Goal: Use online tool/utility: Utilize a website feature to perform a specific function

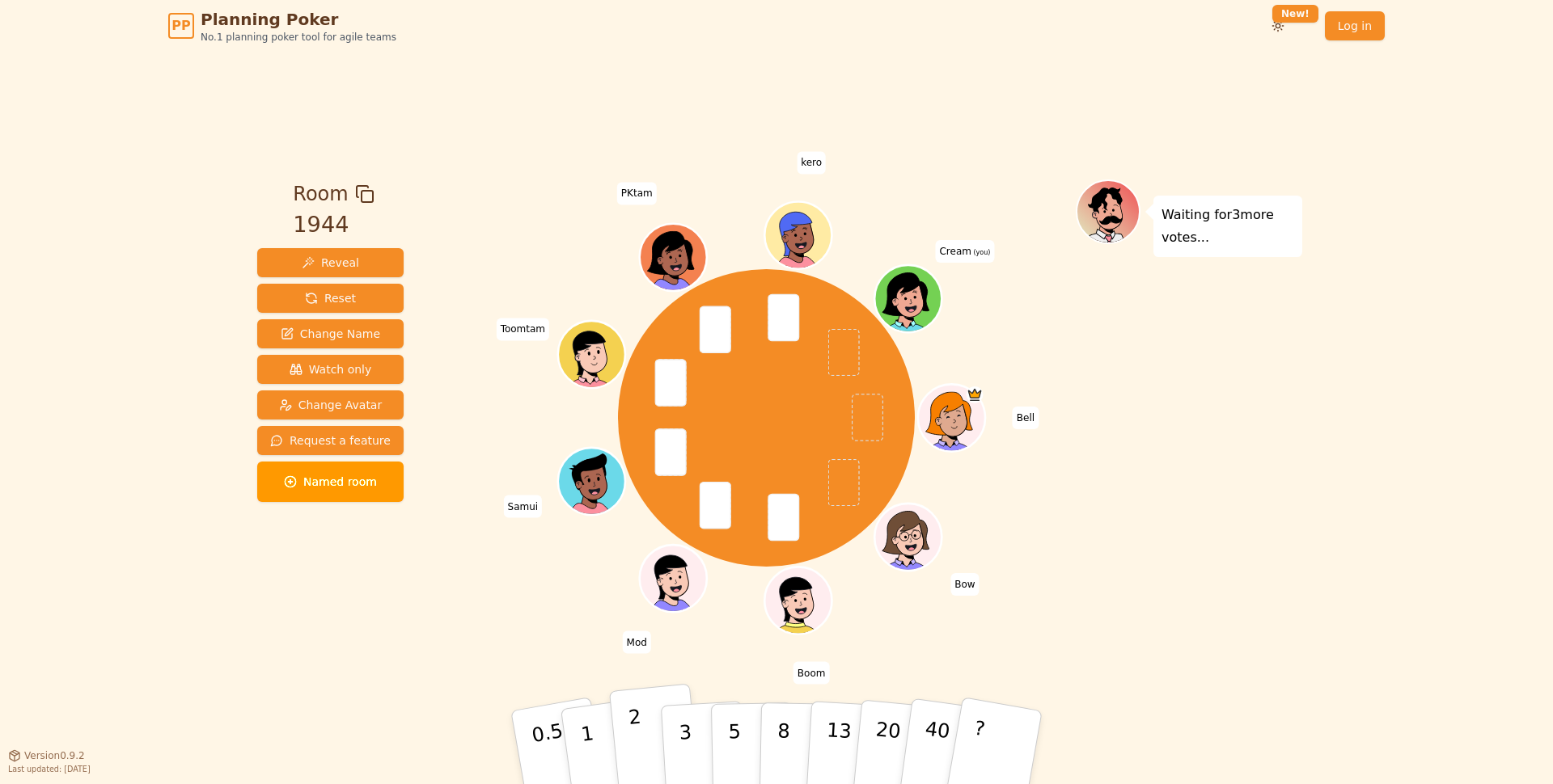
click at [627, 733] on button "2" at bounding box center [655, 748] width 92 height 129
click at [599, 734] on button "1" at bounding box center [606, 747] width 97 height 131
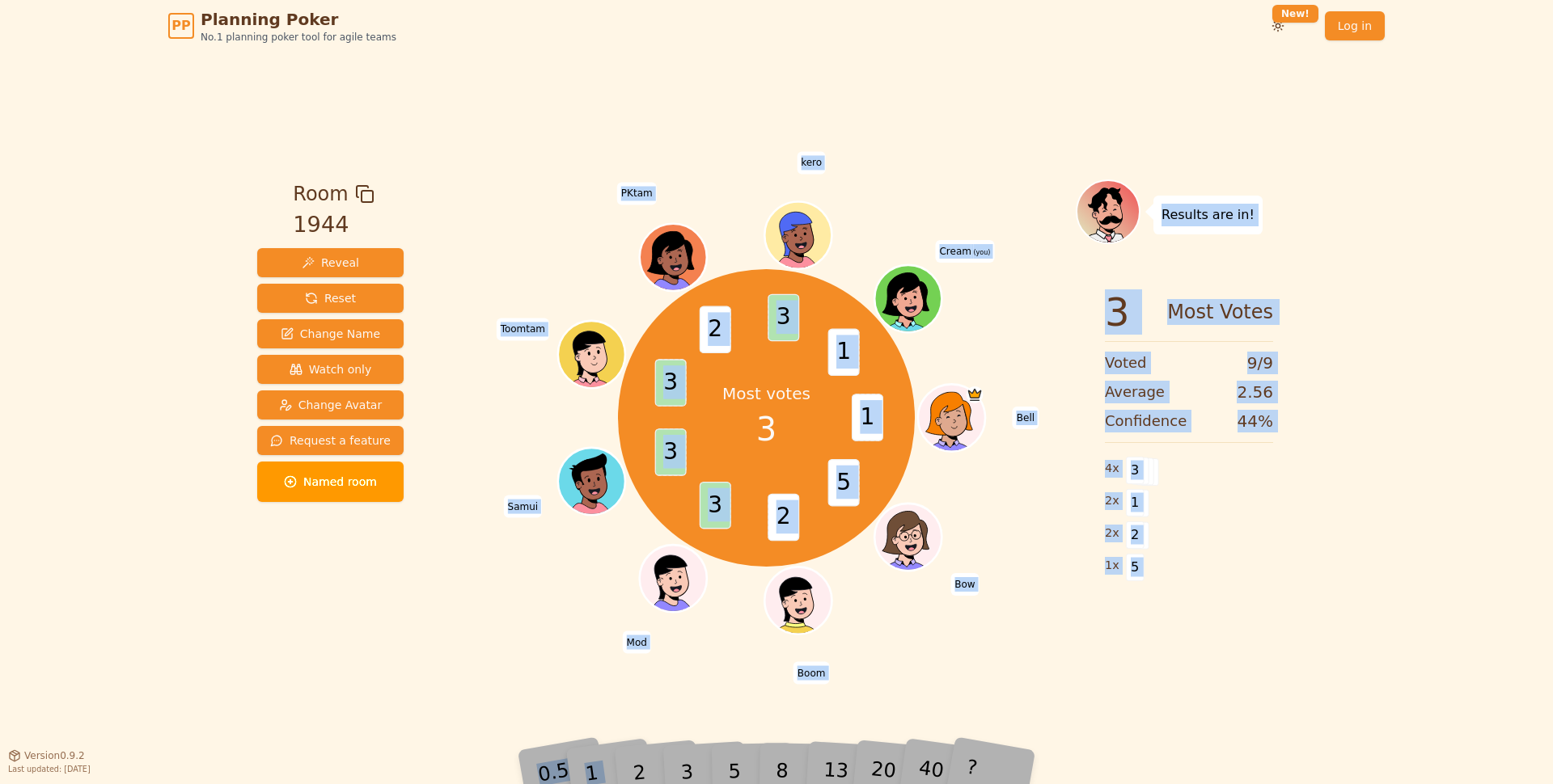
drag, startPoint x: 634, startPoint y: 733, endPoint x: 679, endPoint y: 701, distance: 55.2
click at [679, 701] on div "Room 1944 Reveal Reset Change Name Watch only Change Avatar Request a feature N…" at bounding box center [776, 403] width 1051 height 703
click at [694, 695] on div "Room 1944 Reveal Reset Change Name Watch only Change Avatar Request a feature N…" at bounding box center [776, 403] width 1051 height 703
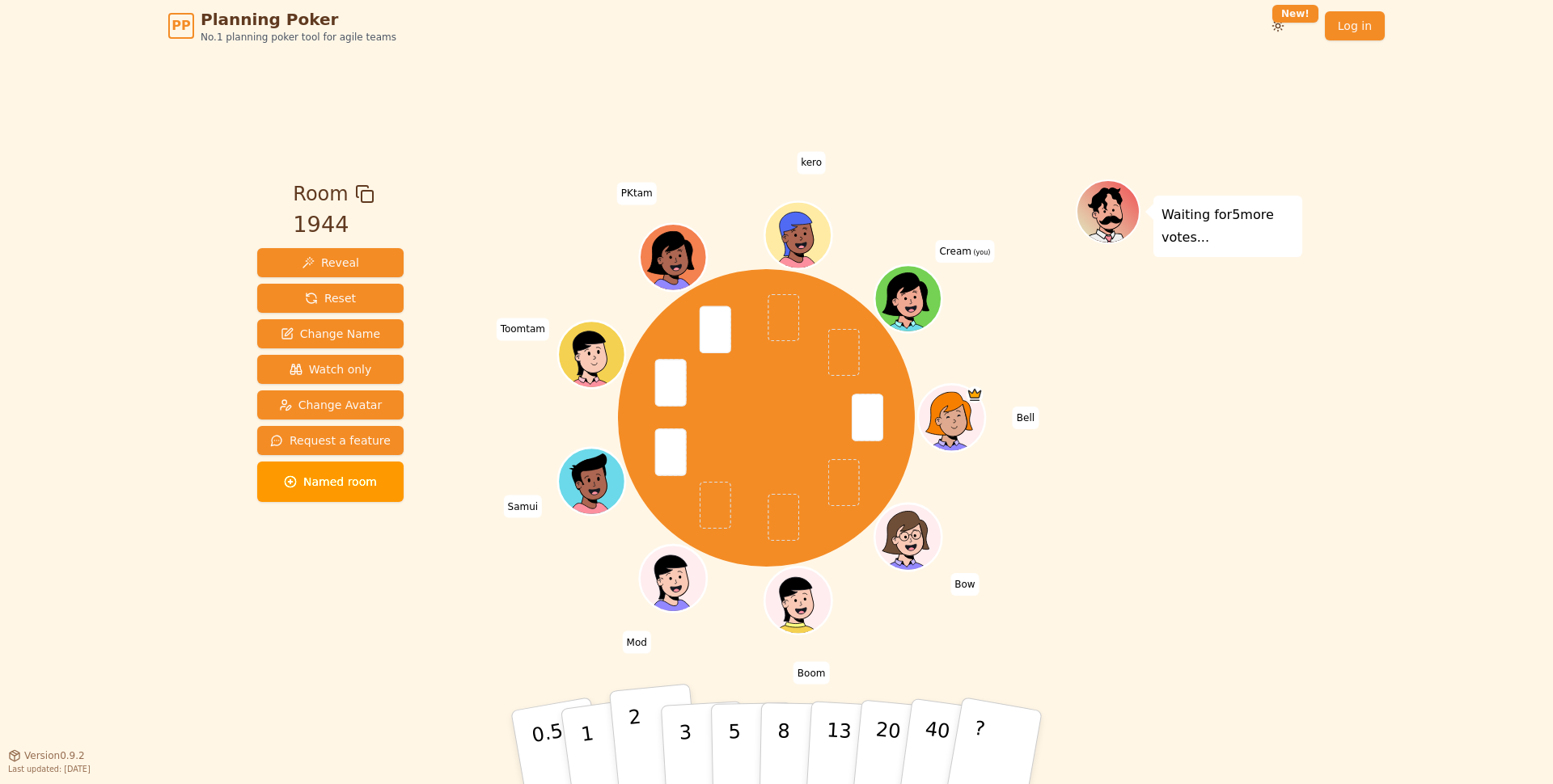
drag, startPoint x: 641, startPoint y: 721, endPoint x: 632, endPoint y: 712, distance: 12.7
click at [641, 721] on button "2" at bounding box center [655, 748] width 92 height 129
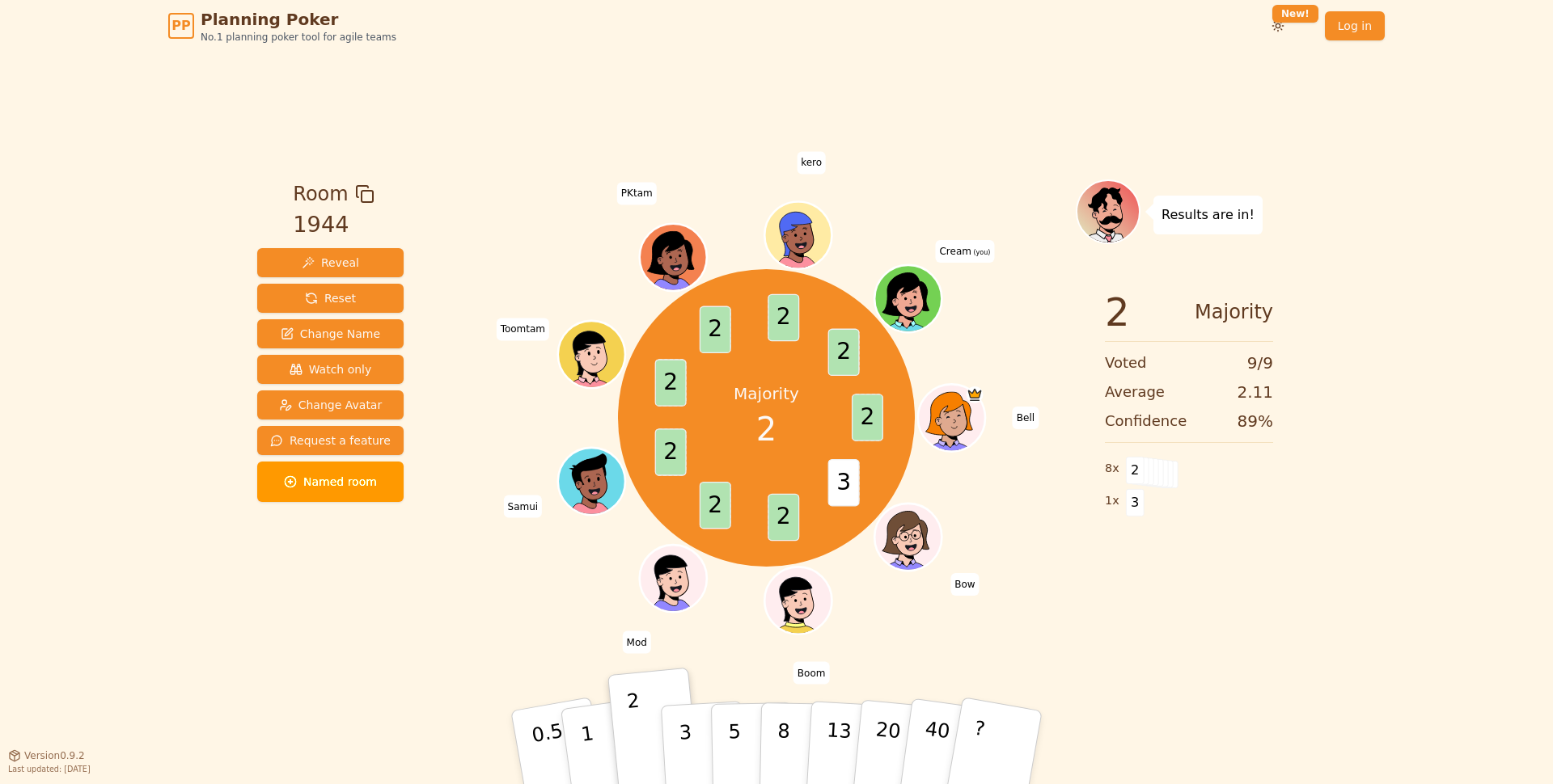
click at [567, 578] on div "Majority 2 2 3 2 2 2 2 2 2 2 Bell Bow Boom Mod Samui Toomtam PKtam kero Cream (…" at bounding box center [766, 418] width 619 height 419
click at [1222, 679] on div "Room 1944 Reveal Reset Change Name Watch only Change Avatar Request a feature N…" at bounding box center [776, 403] width 1051 height 703
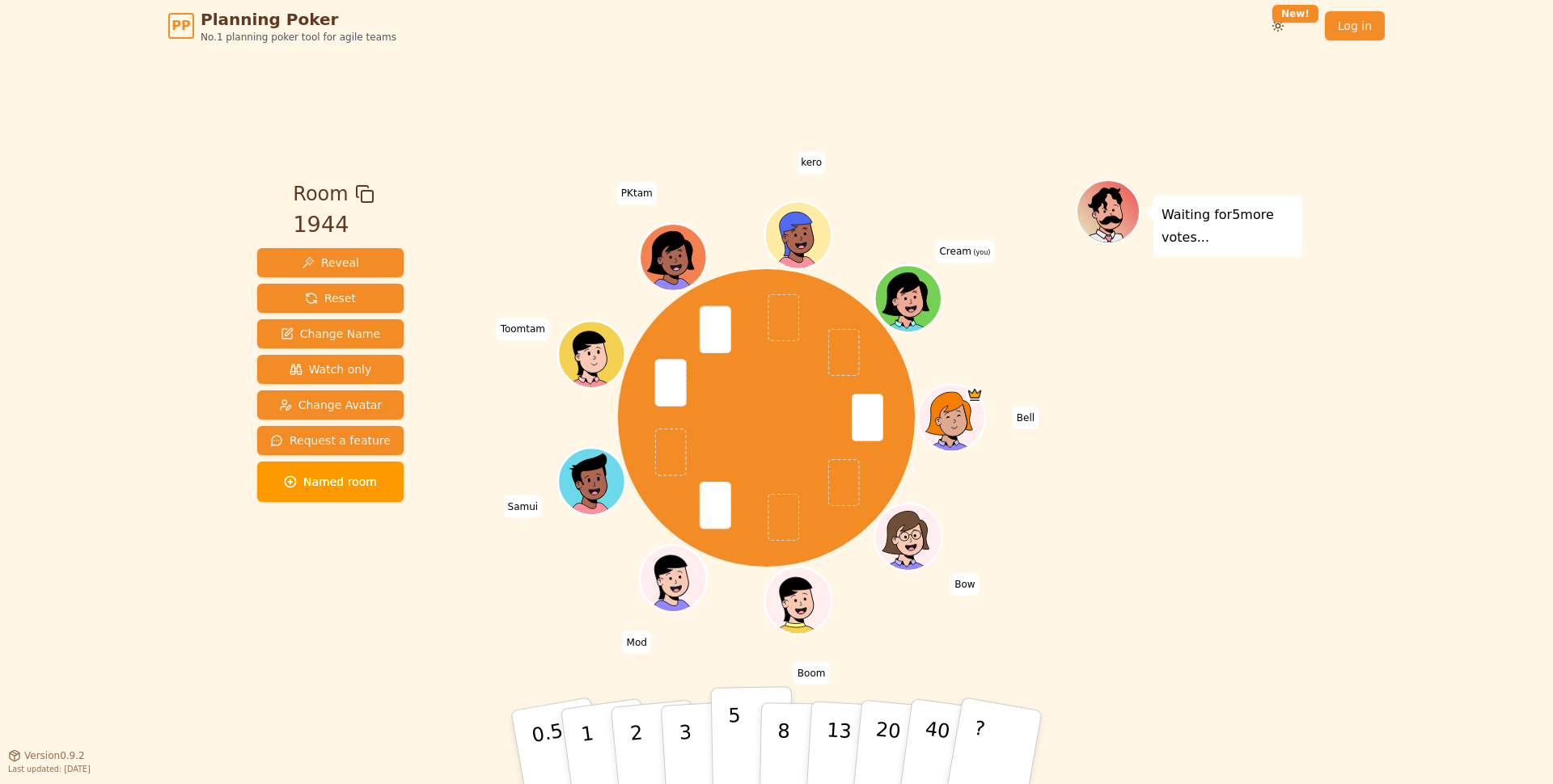
click at [722, 732] on button "5" at bounding box center [752, 748] width 84 height 123
drag, startPoint x: 541, startPoint y: 608, endPoint x: 522, endPoint y: 601, distance: 20.2
click at [541, 608] on div "Bell Bow Boom Mod Samui Toomtam PKtam kero Cream (you)" at bounding box center [766, 418] width 619 height 419
click at [1073, 325] on div "Bell Bow Boom Mod Samui Toomtam PKtam kero Cream (you)" at bounding box center [766, 418] width 619 height 419
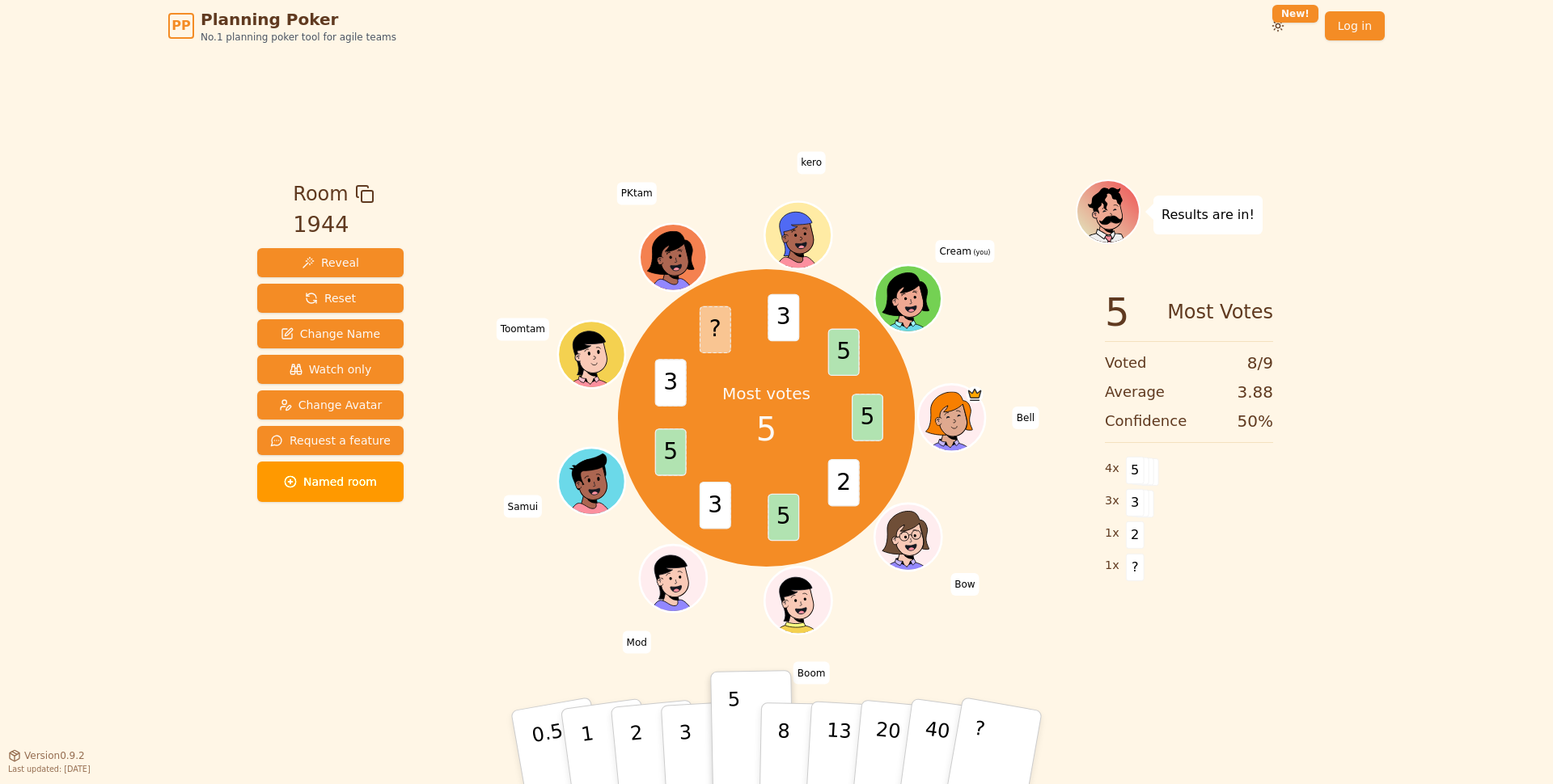
click at [1078, 608] on div "Results are in! 5 Most Votes Voted 8 / 9 Average 3.88 Confidence 50 % 4 x 5 3 x…" at bounding box center [1189, 403] width 226 height 448
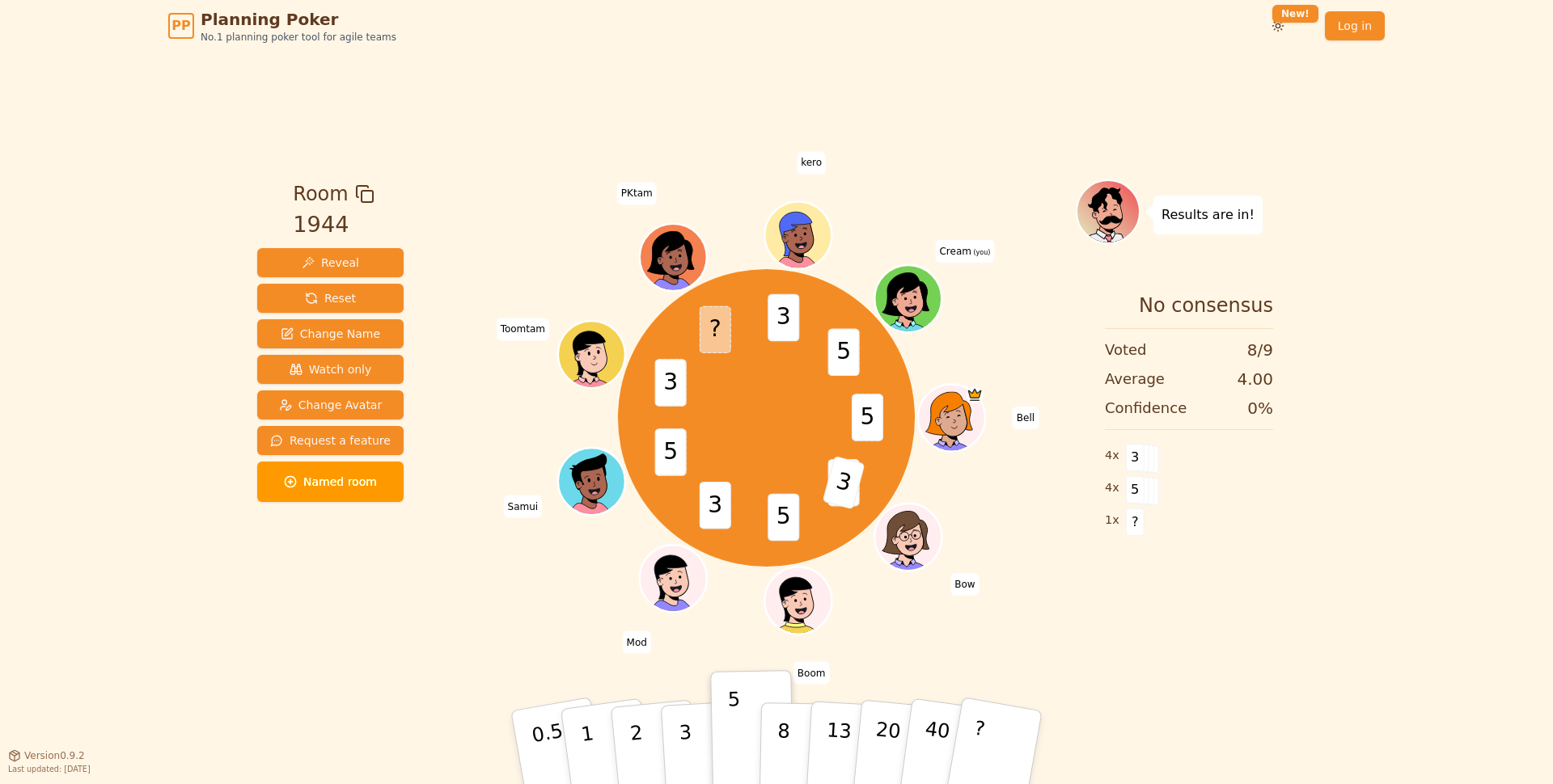
click at [1036, 513] on div "5 2 3 5 3 5 3 ? 3 5 Bell Bow Boom Mod Samui Toomtam PKtam kero Cream (you)" at bounding box center [766, 418] width 619 height 419
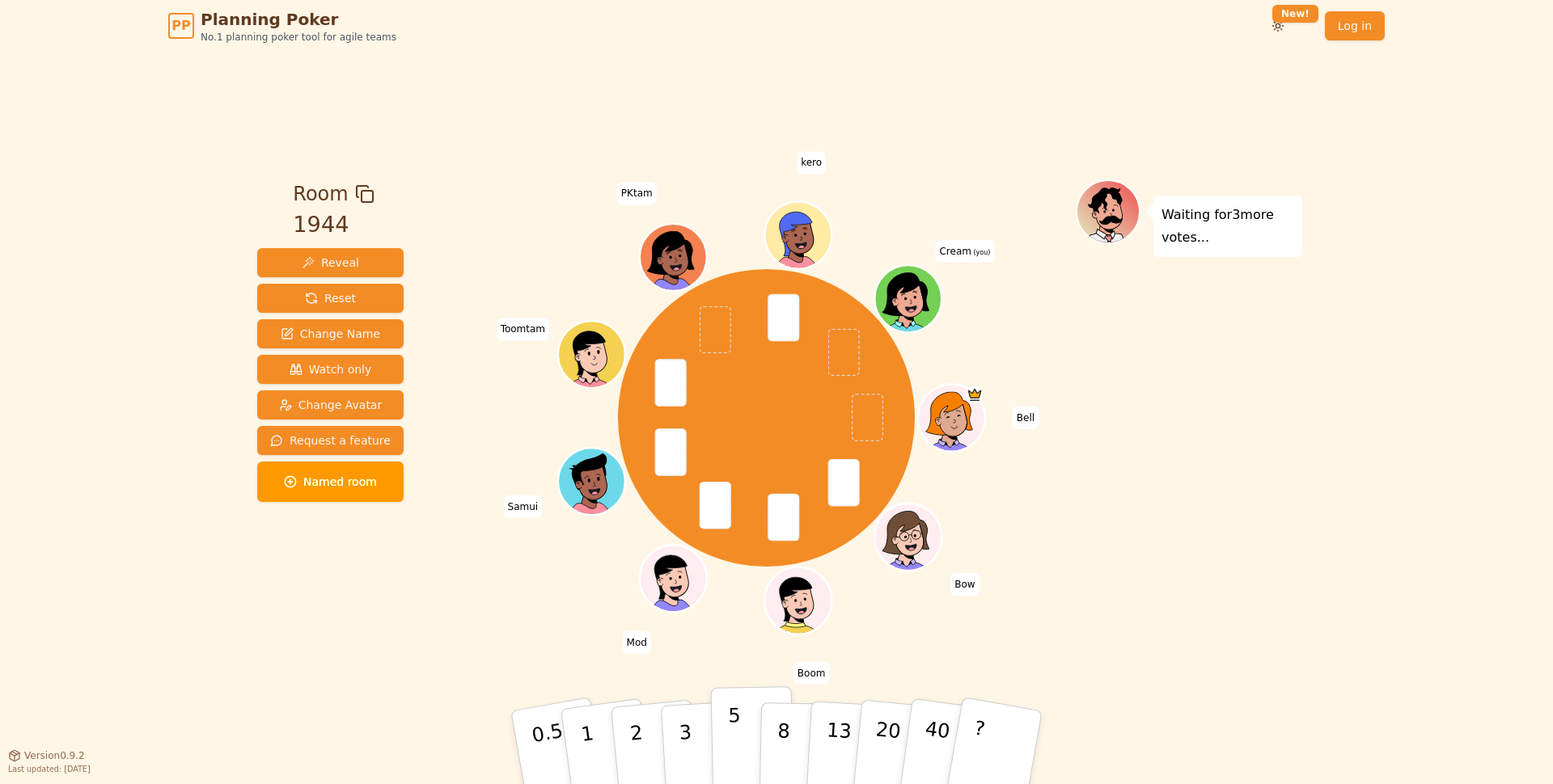
click at [723, 739] on button "5" at bounding box center [752, 748] width 84 height 123
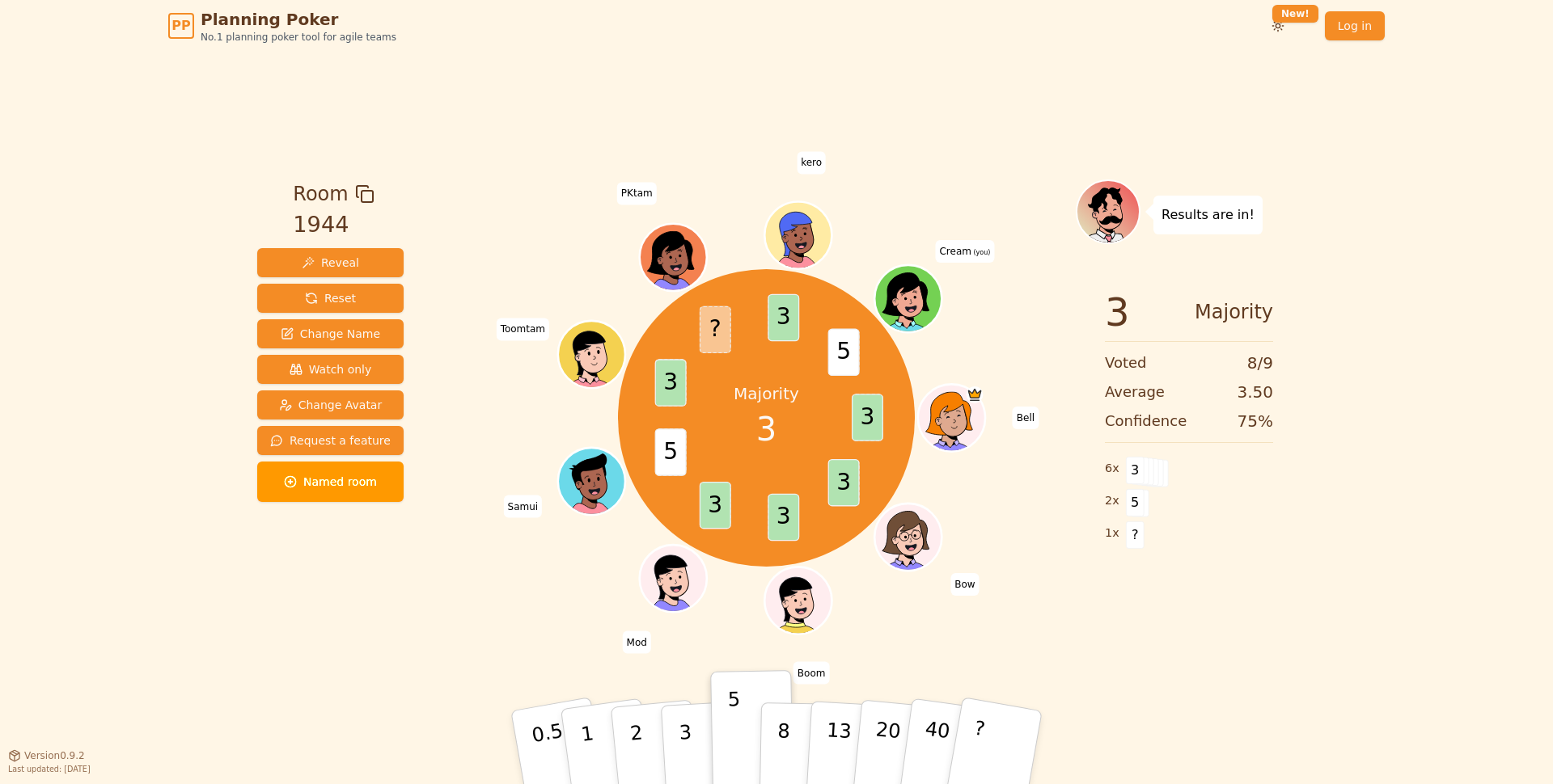
click at [1290, 619] on div "Results are in! 3 Majority Voted 8 / 9 Average 3.50 Confidence 75 % 6 x 3 2 x 5…" at bounding box center [1189, 403] width 226 height 448
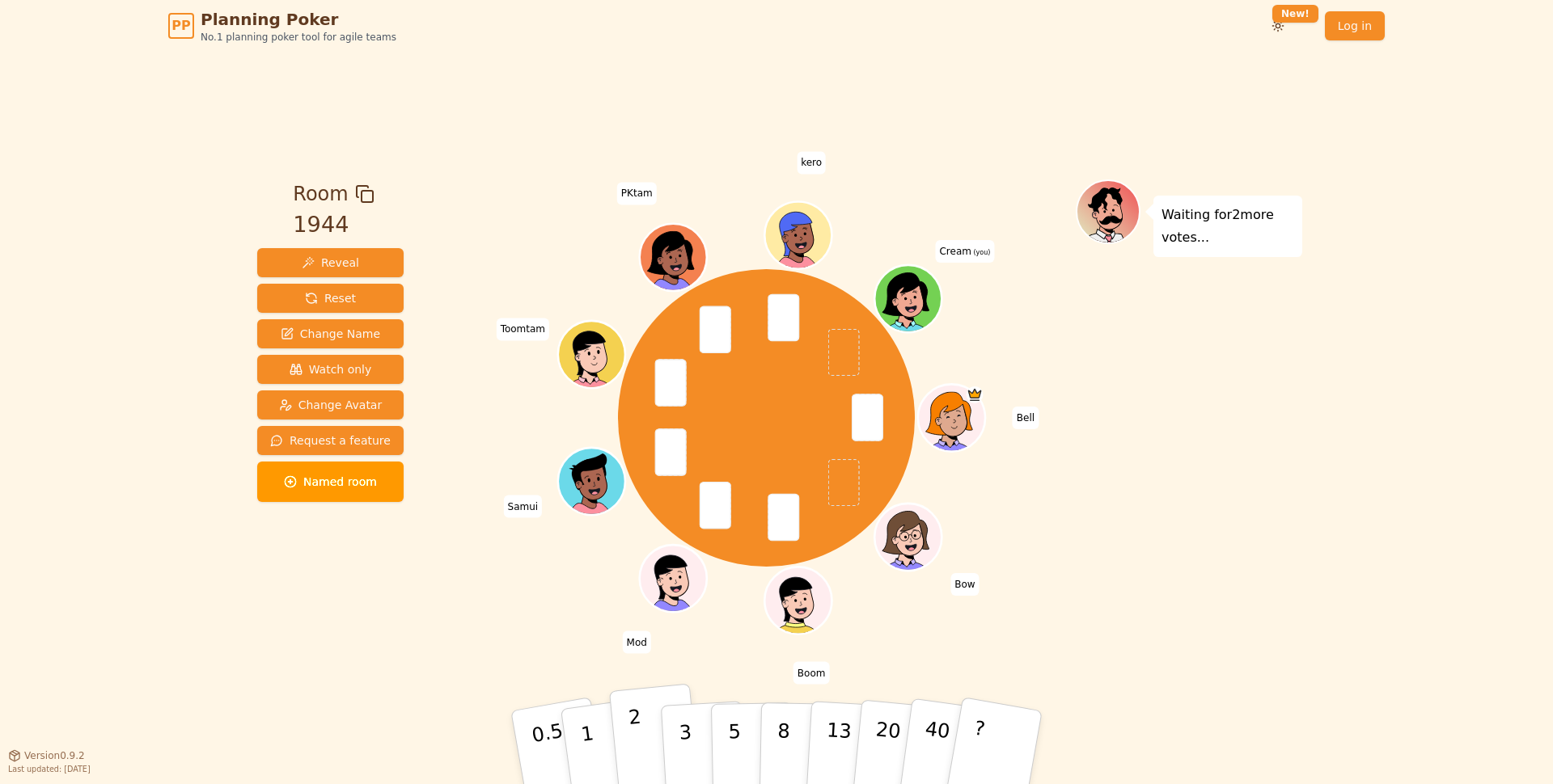
click at [620, 730] on button "2" at bounding box center [655, 748] width 92 height 129
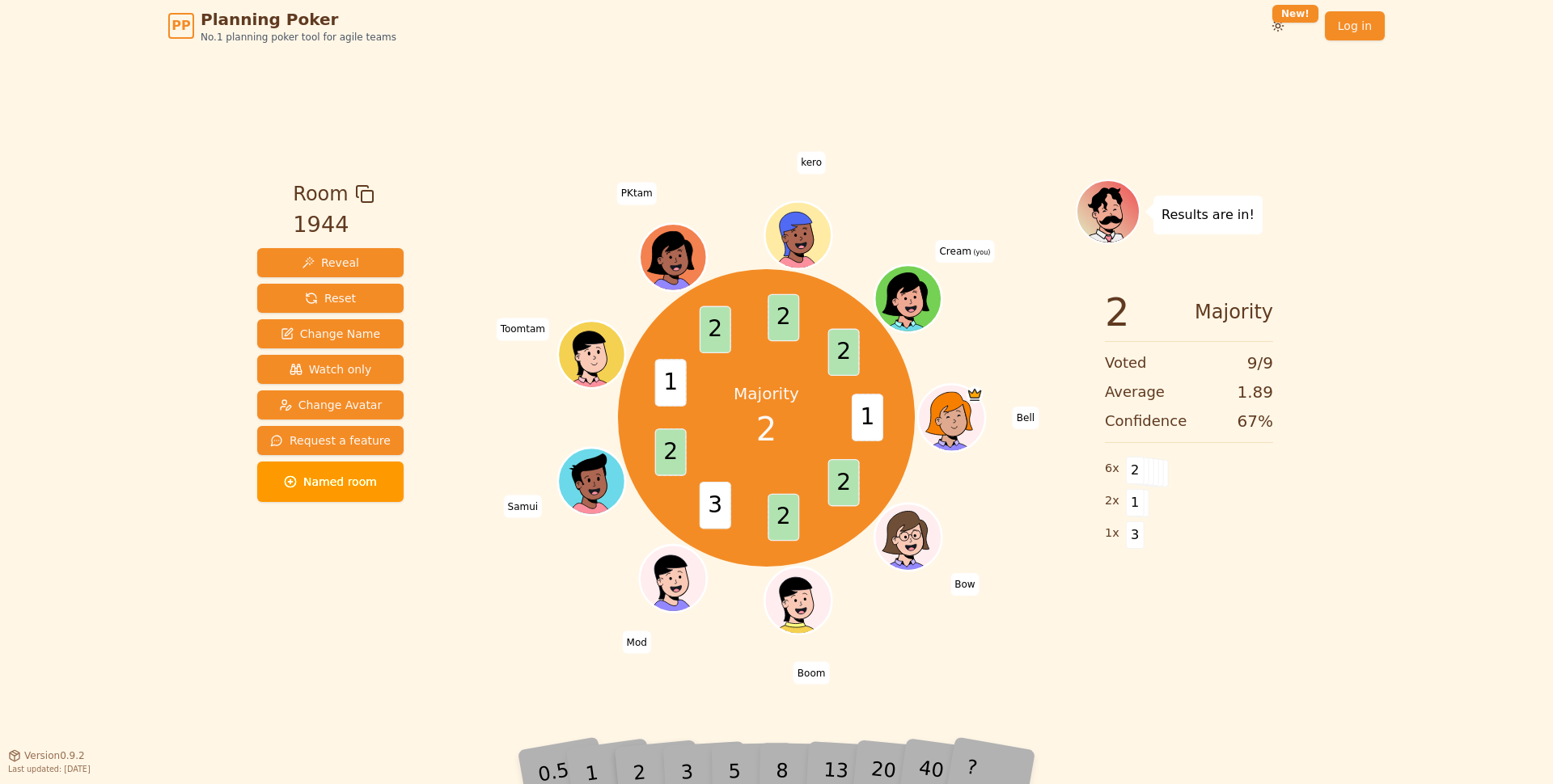
click at [491, 604] on div "Majority 2 1 2 2 3 2 1 2 2 2 Bell Bow Boom Mod Samui Toomtam PKtam kero Cream (…" at bounding box center [766, 418] width 619 height 419
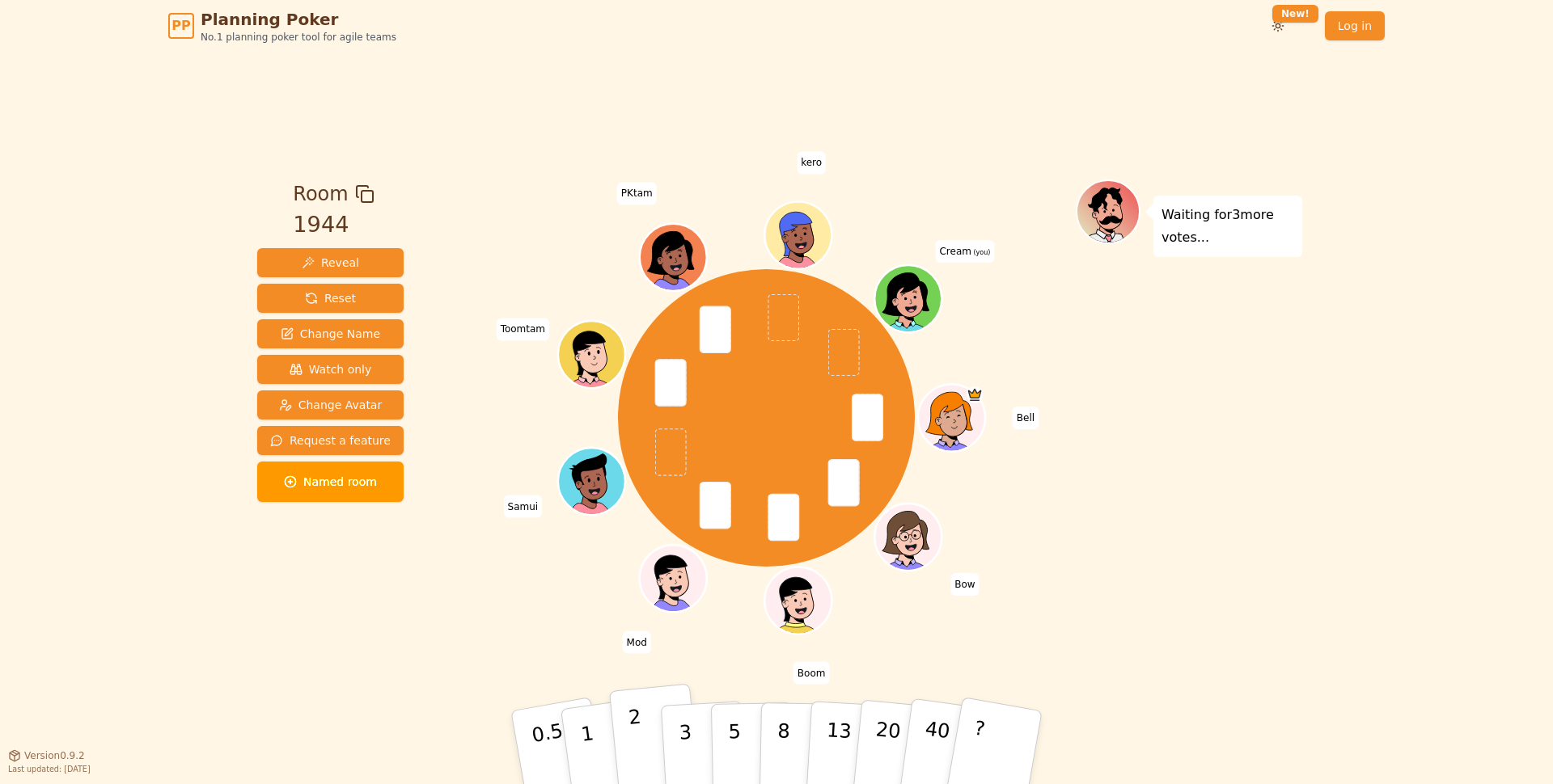
click at [643, 733] on button "2" at bounding box center [655, 748] width 92 height 129
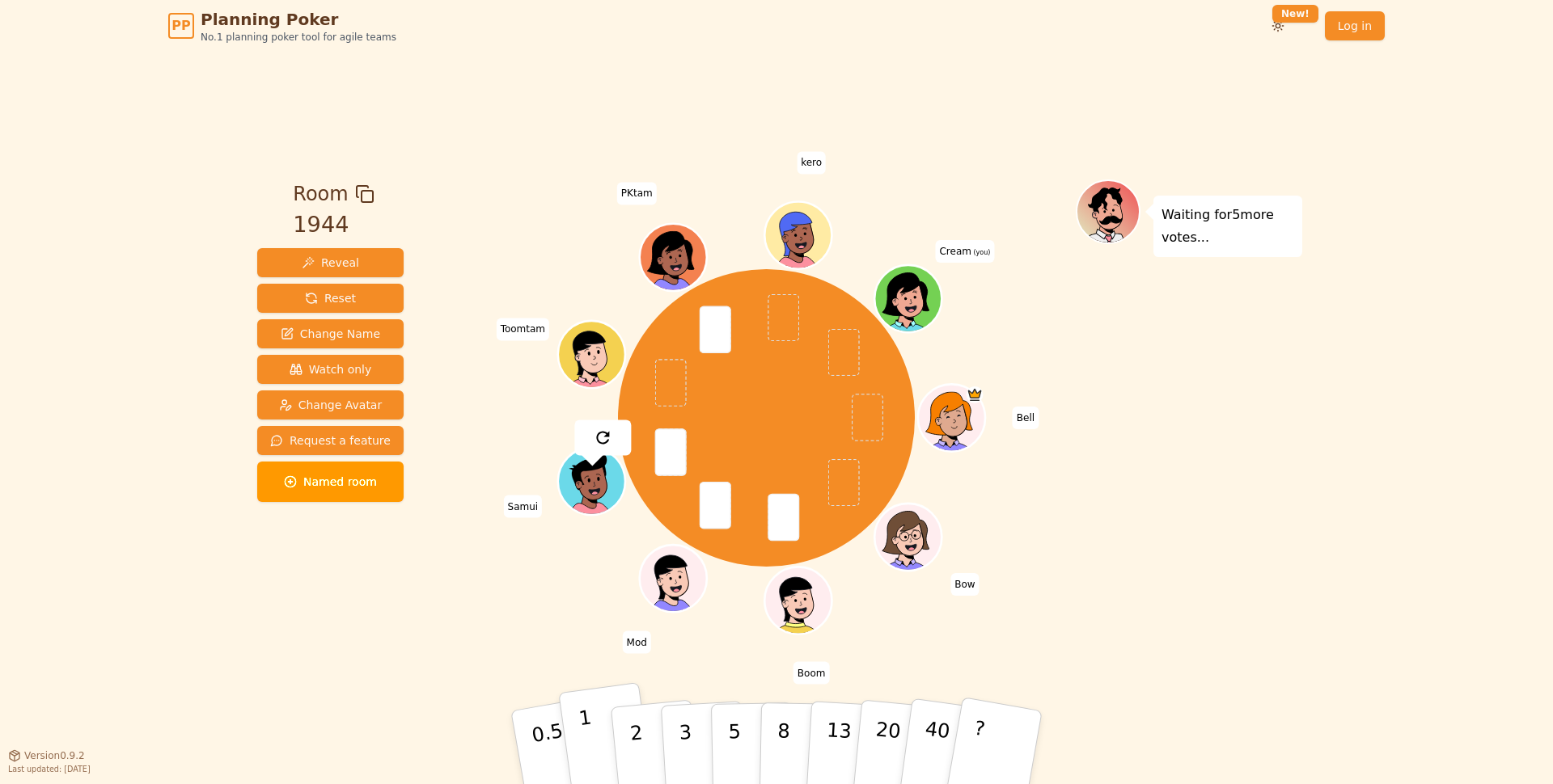
click at [585, 728] on button "1" at bounding box center [606, 747] width 97 height 131
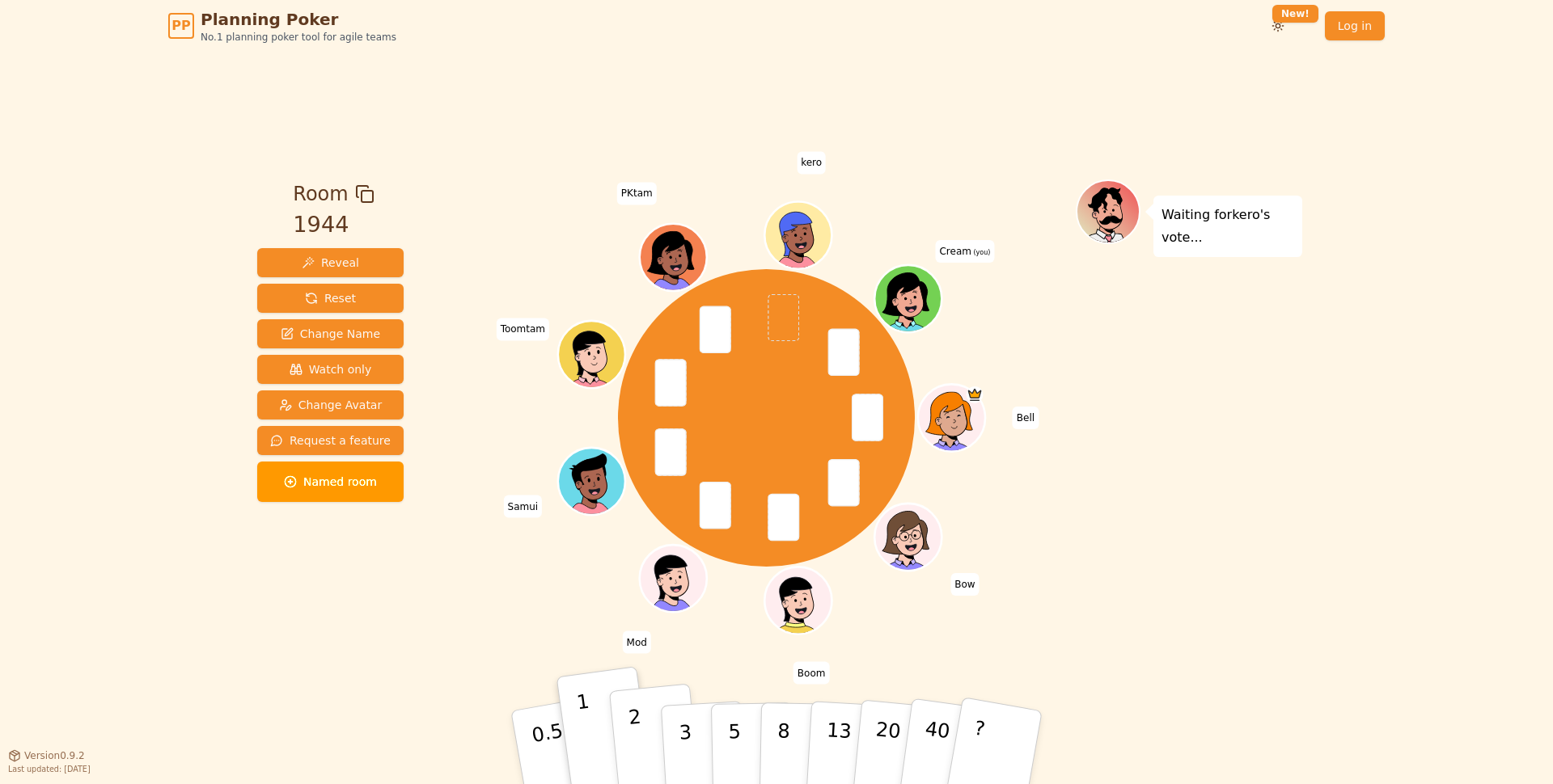
click at [628, 727] on button "2" at bounding box center [655, 748] width 92 height 129
click at [634, 741] on button "2" at bounding box center [655, 748] width 92 height 129
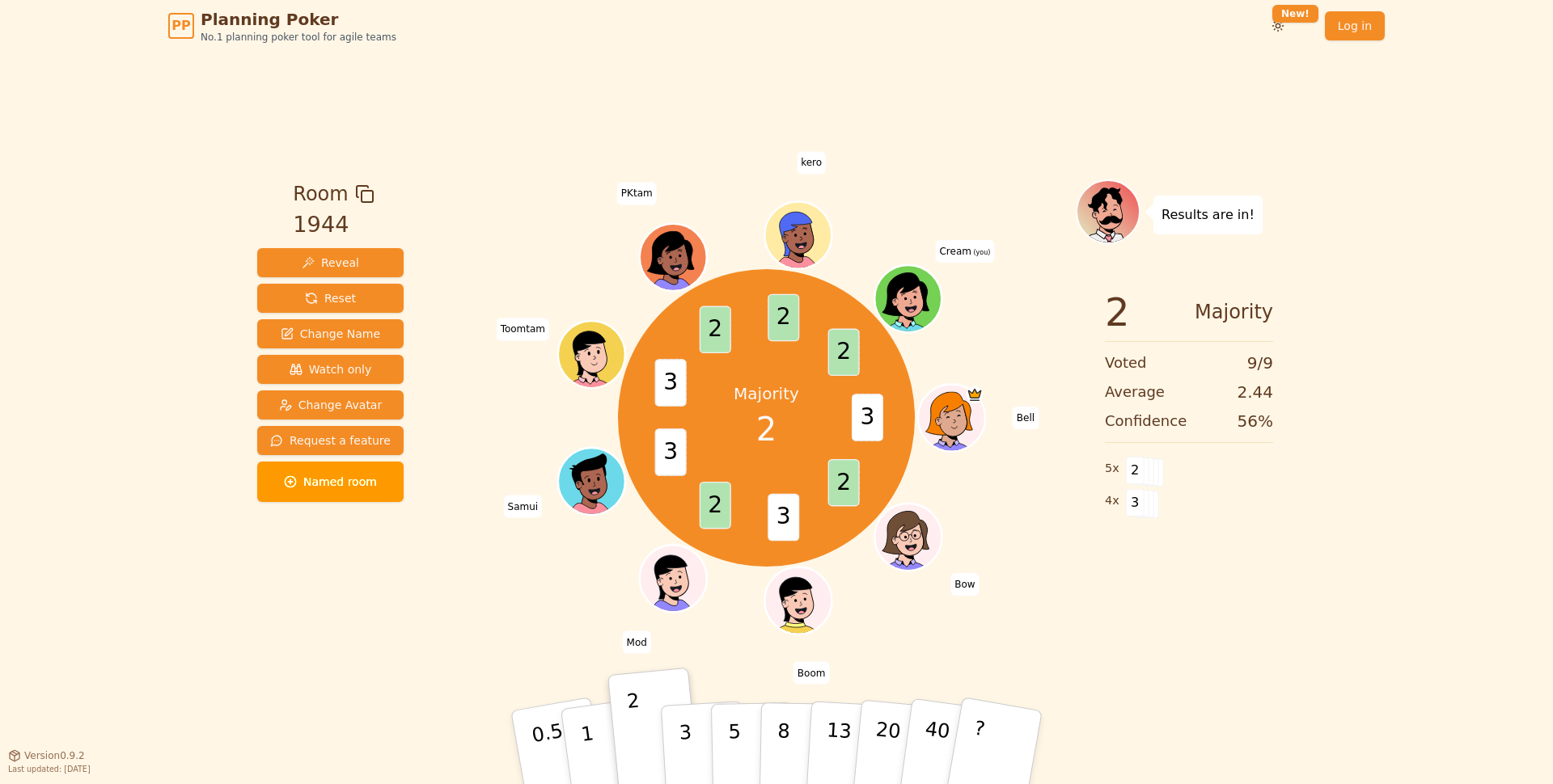
click at [1057, 533] on div "Majority 2 3 2 3 2 3 3 2 2 2 Bell Bow Boom Mod Samui Toomtam PKtam kero Cream (…" at bounding box center [766, 418] width 619 height 419
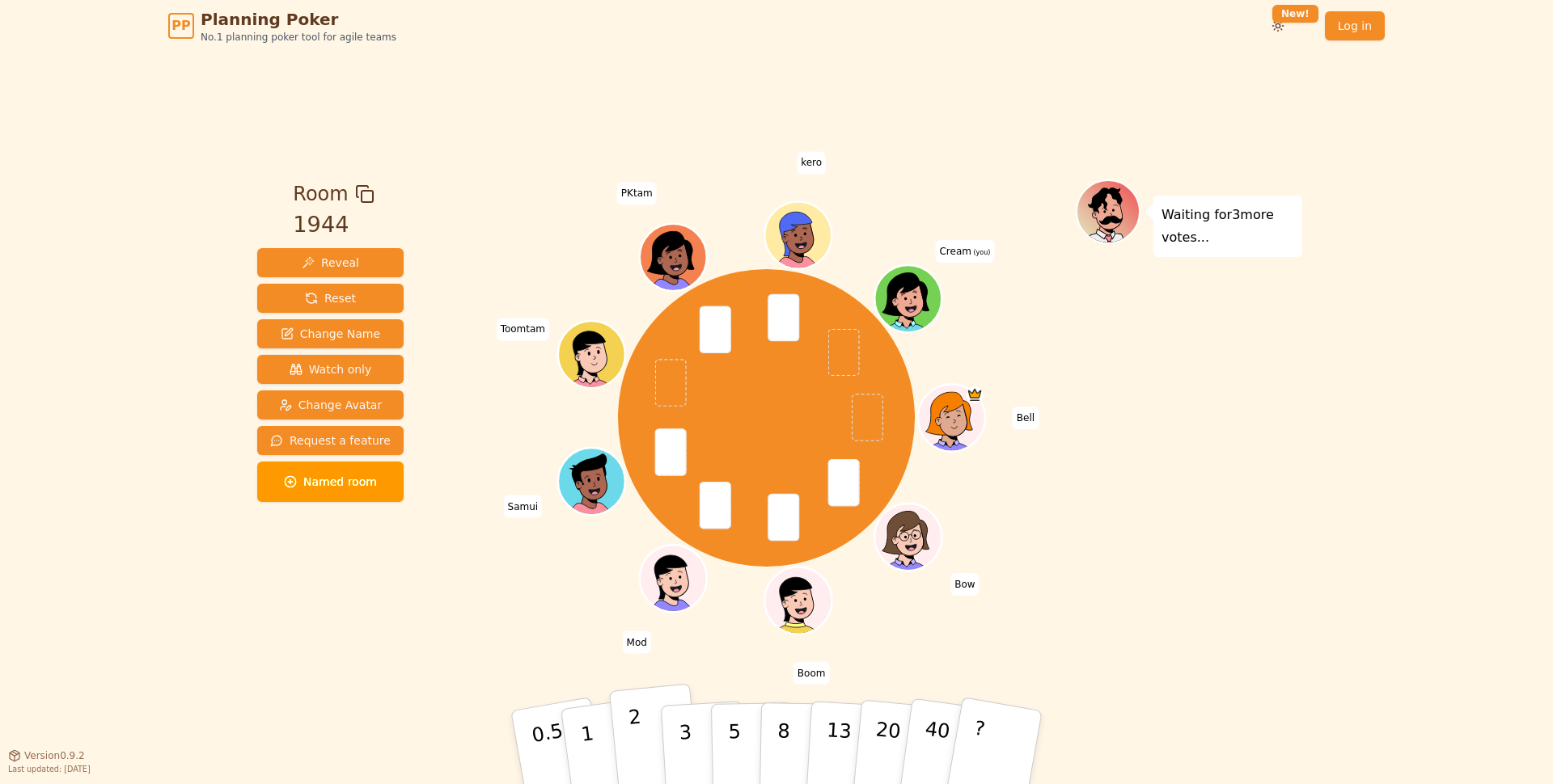
click at [649, 754] on button "2" at bounding box center [655, 748] width 92 height 129
click at [1191, 492] on div "Waiting for 2 more votes..." at bounding box center [1189, 403] width 226 height 448
click at [1124, 502] on div "Waiting for 2 more votes..." at bounding box center [1189, 403] width 226 height 448
click at [776, 730] on button "8" at bounding box center [801, 748] width 84 height 123
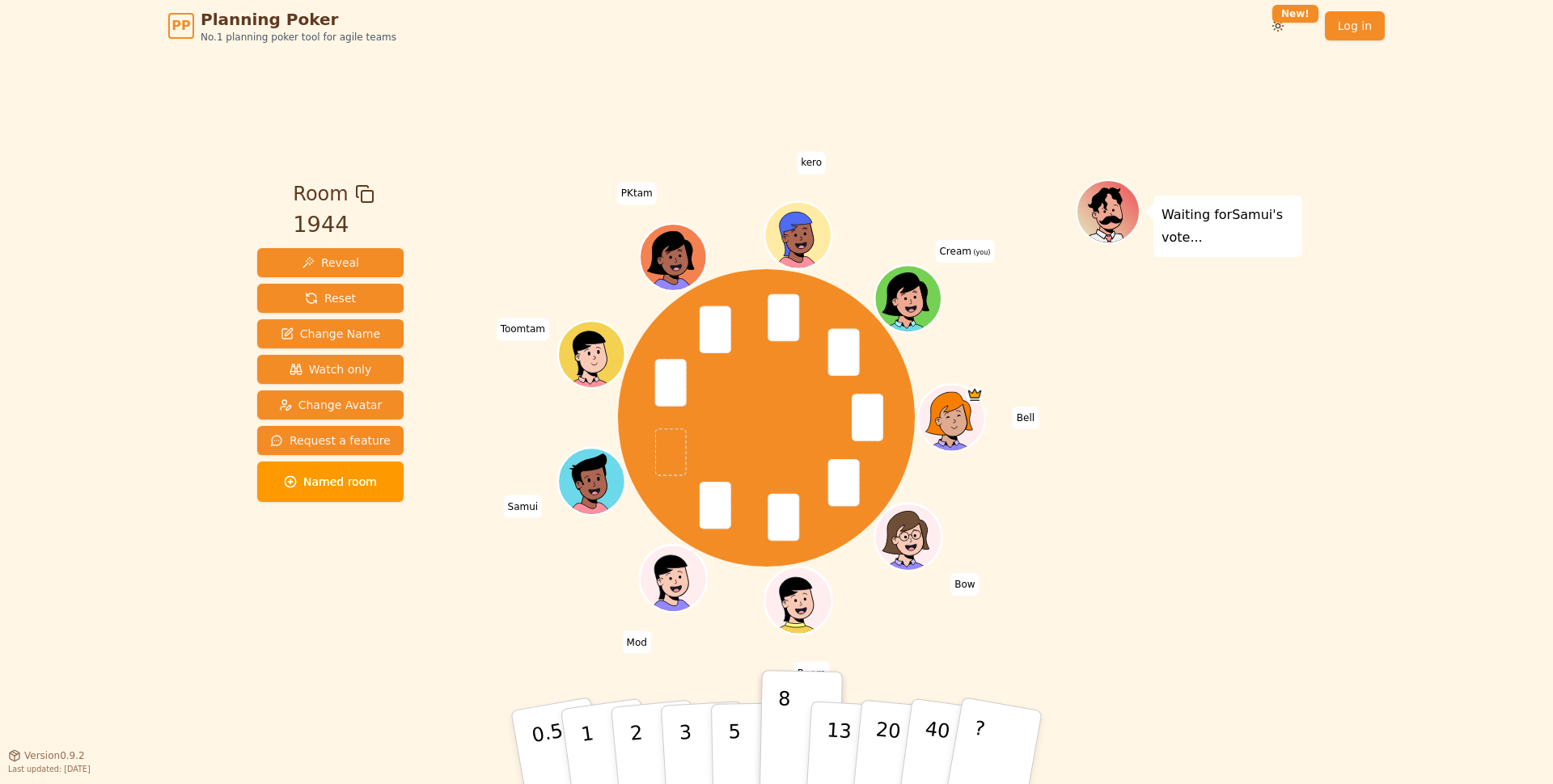
click at [480, 578] on div "Bell Bow Boom Mod Samui Toomtam PKtam kero Cream (you)" at bounding box center [766, 418] width 619 height 419
click at [1212, 580] on div "Waiting for [PERSON_NAME] 's vote..." at bounding box center [1189, 403] width 226 height 448
click at [784, 449] on div "Bell Bow Boom Mod Samui Toomtam PKtam kero Cream (you)" at bounding box center [767, 418] width 298 height 298
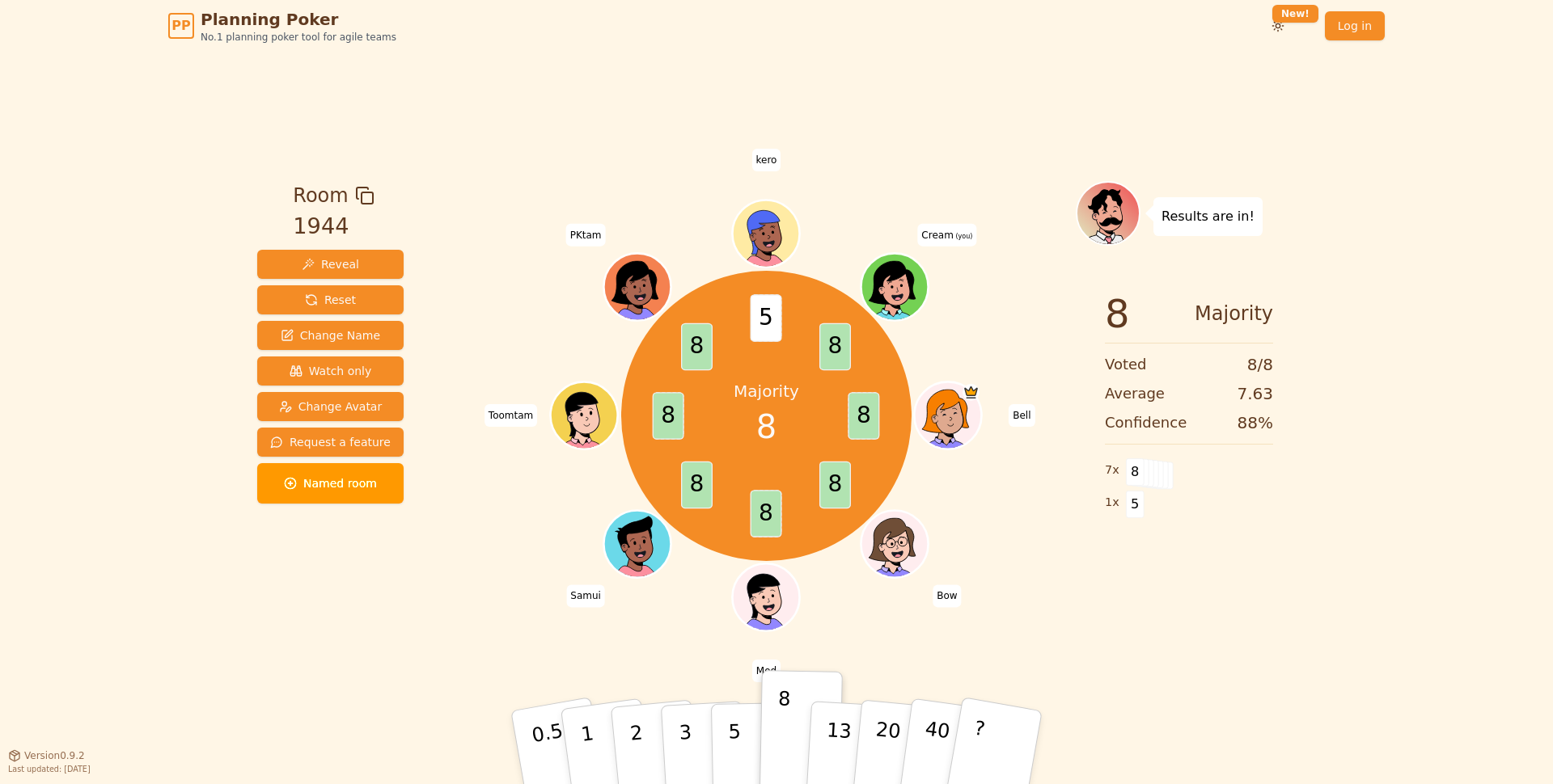
click at [960, 500] on div "Majority 8 8 8 8 8 8 8 5 8 Bell Bow Mod Samui Toomtam PKtam kero Cream (you)" at bounding box center [766, 416] width 619 height 412
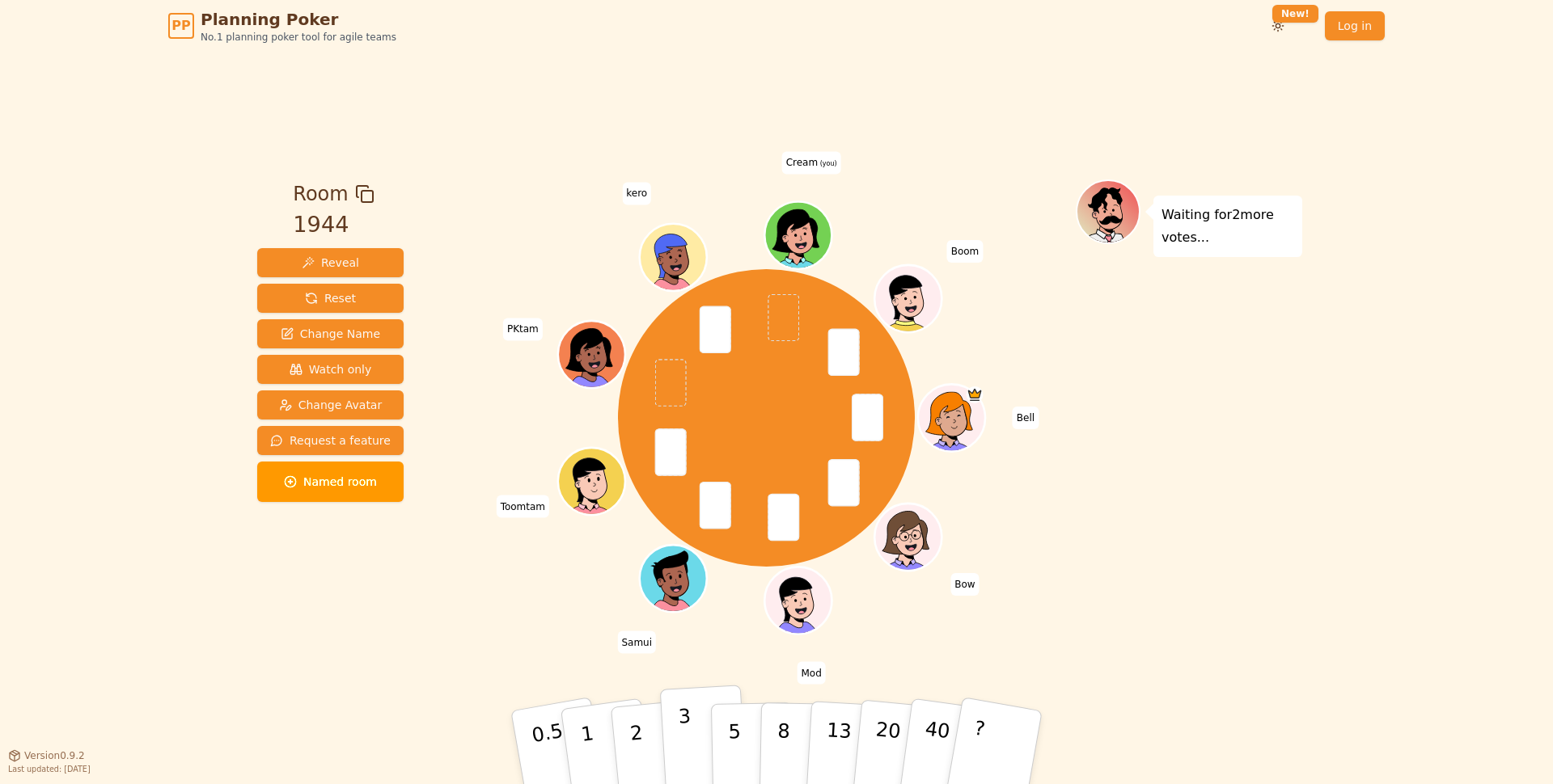
click at [668, 714] on button "3" at bounding box center [704, 747] width 88 height 126
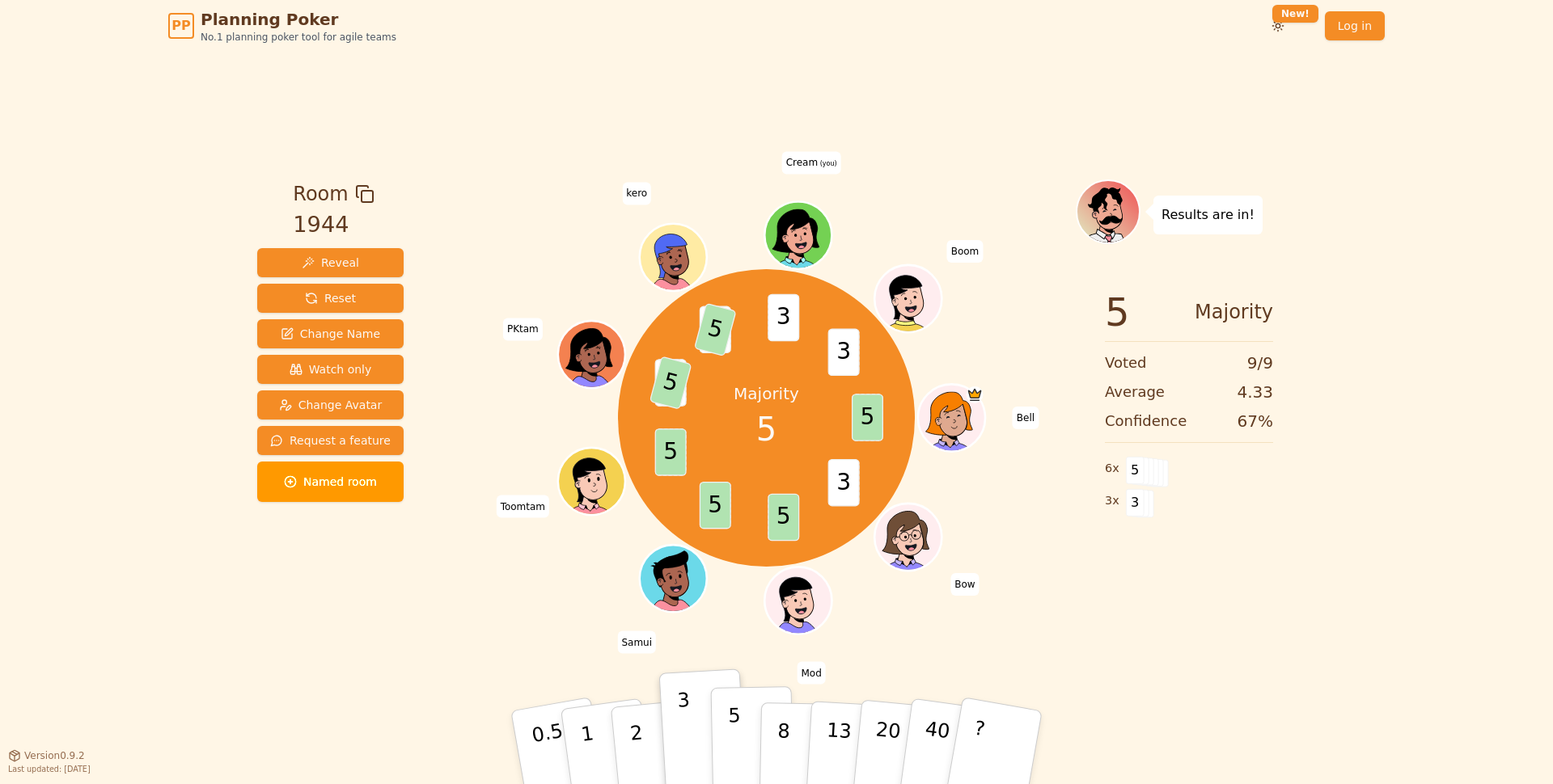
drag, startPoint x: 737, startPoint y: 738, endPoint x: 729, endPoint y: 733, distance: 9.4
click at [737, 738] on button "5" at bounding box center [752, 748] width 84 height 123
